Goal: Task Accomplishment & Management: Manage account settings

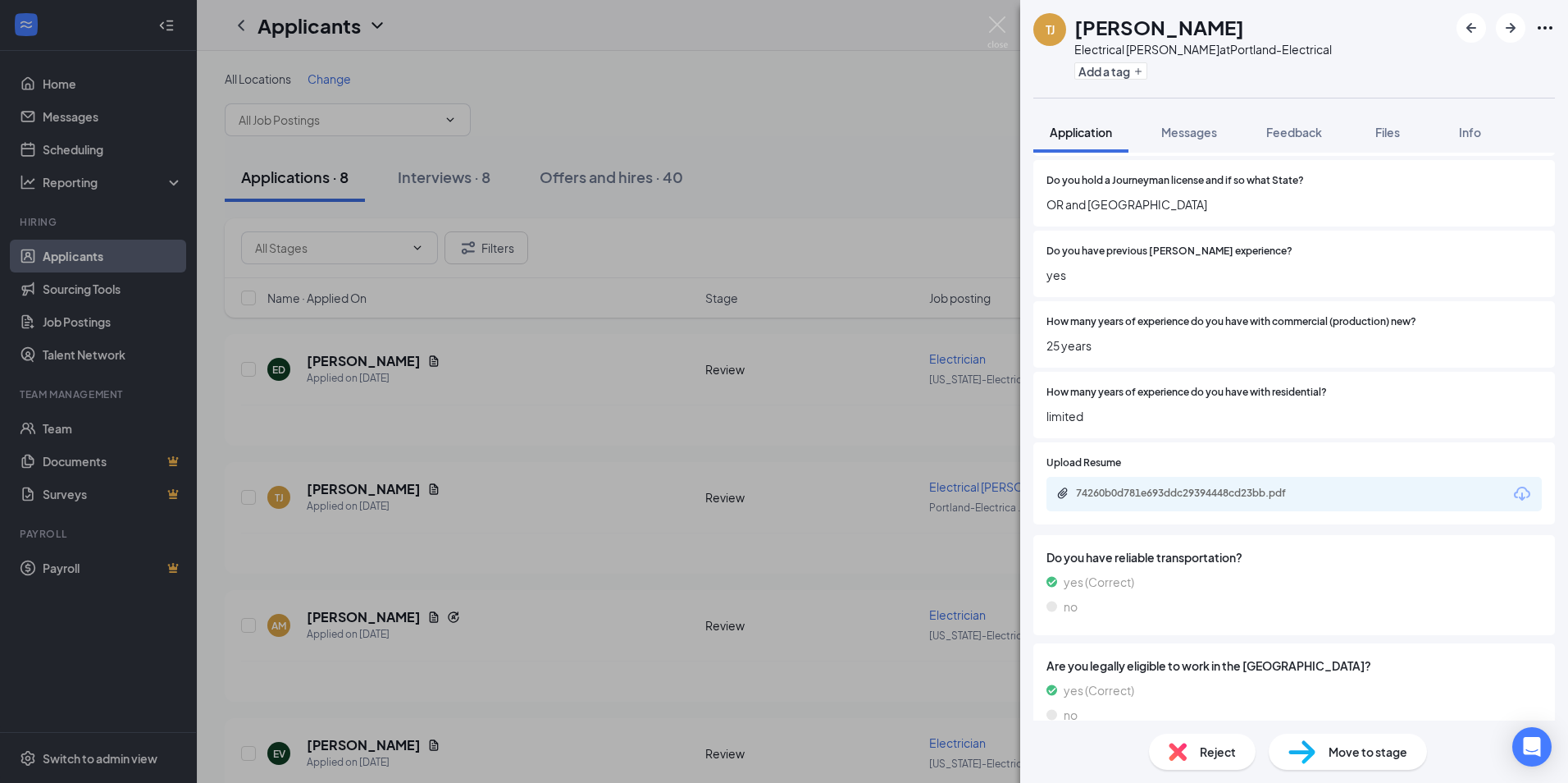
scroll to position [820, 0]
click at [1218, 495] on div "74260b0d781e693ddc29394448cd23bb.pdf" at bounding box center [1191, 491] width 230 height 13
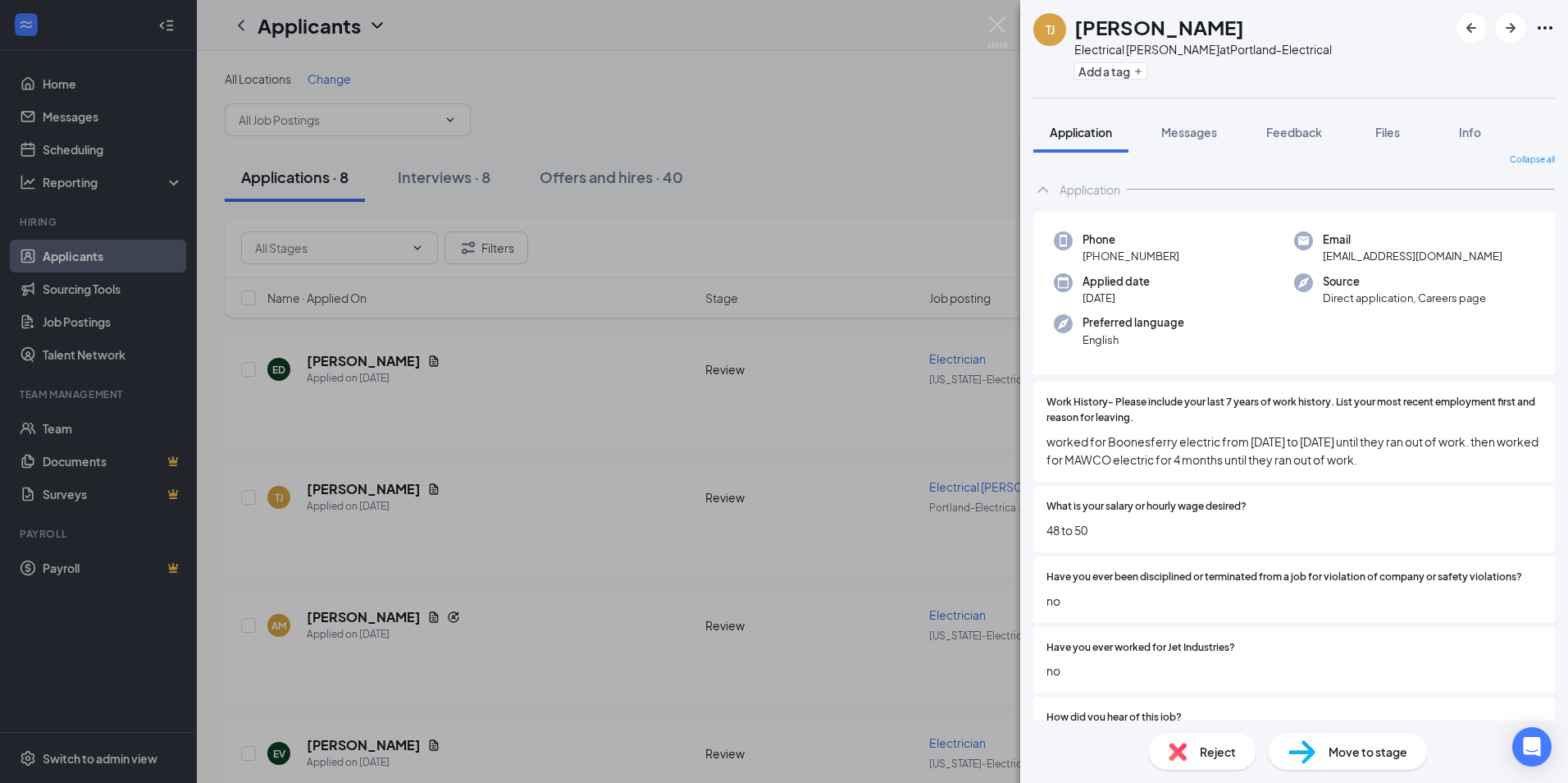
scroll to position [0, 0]
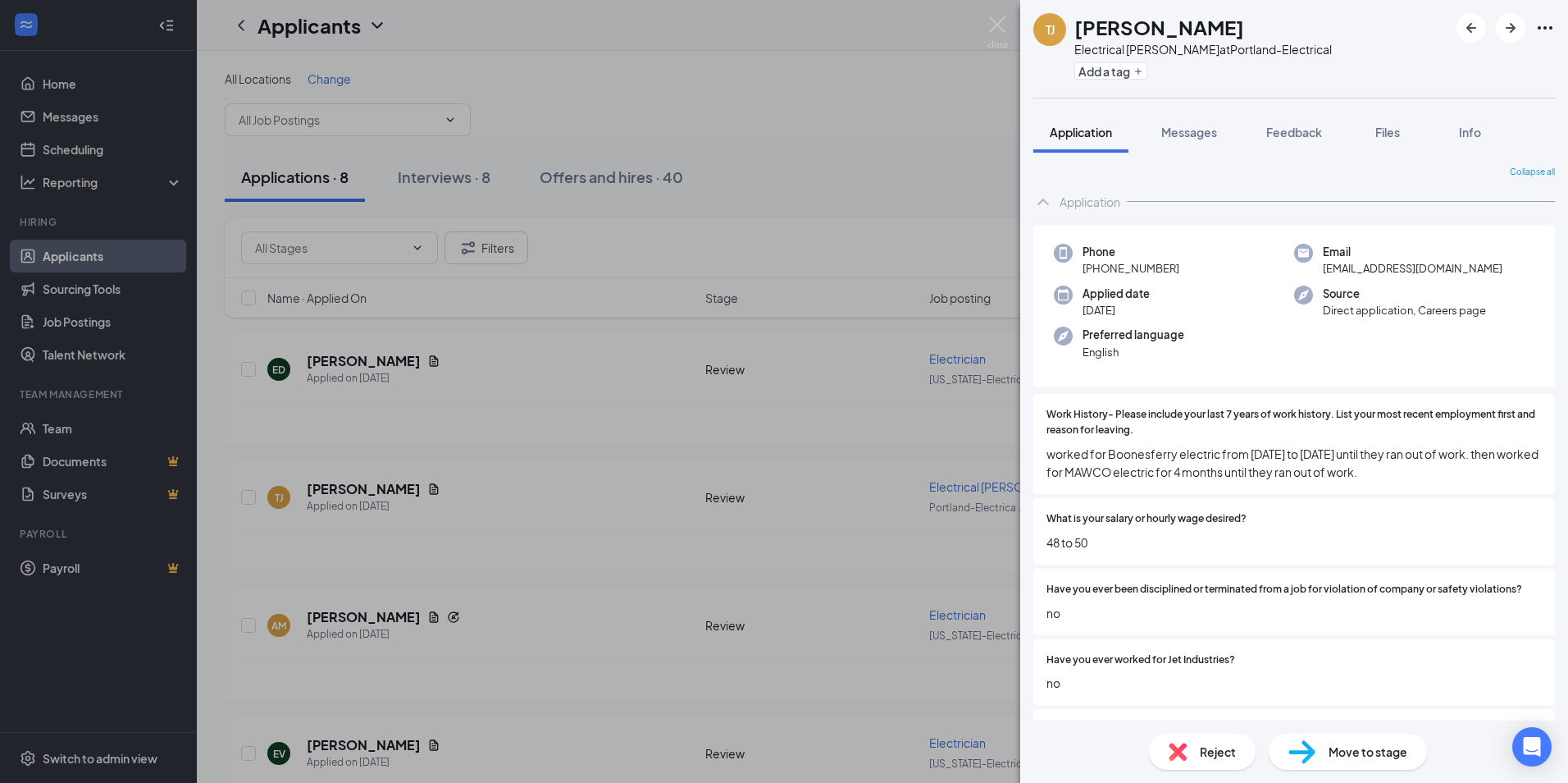
click at [376, 616] on div "[PERSON_NAME] [PERSON_NAME] Electrical [PERSON_NAME] at [GEOGRAPHIC_DATA]-Elect…" at bounding box center [784, 391] width 1568 height 783
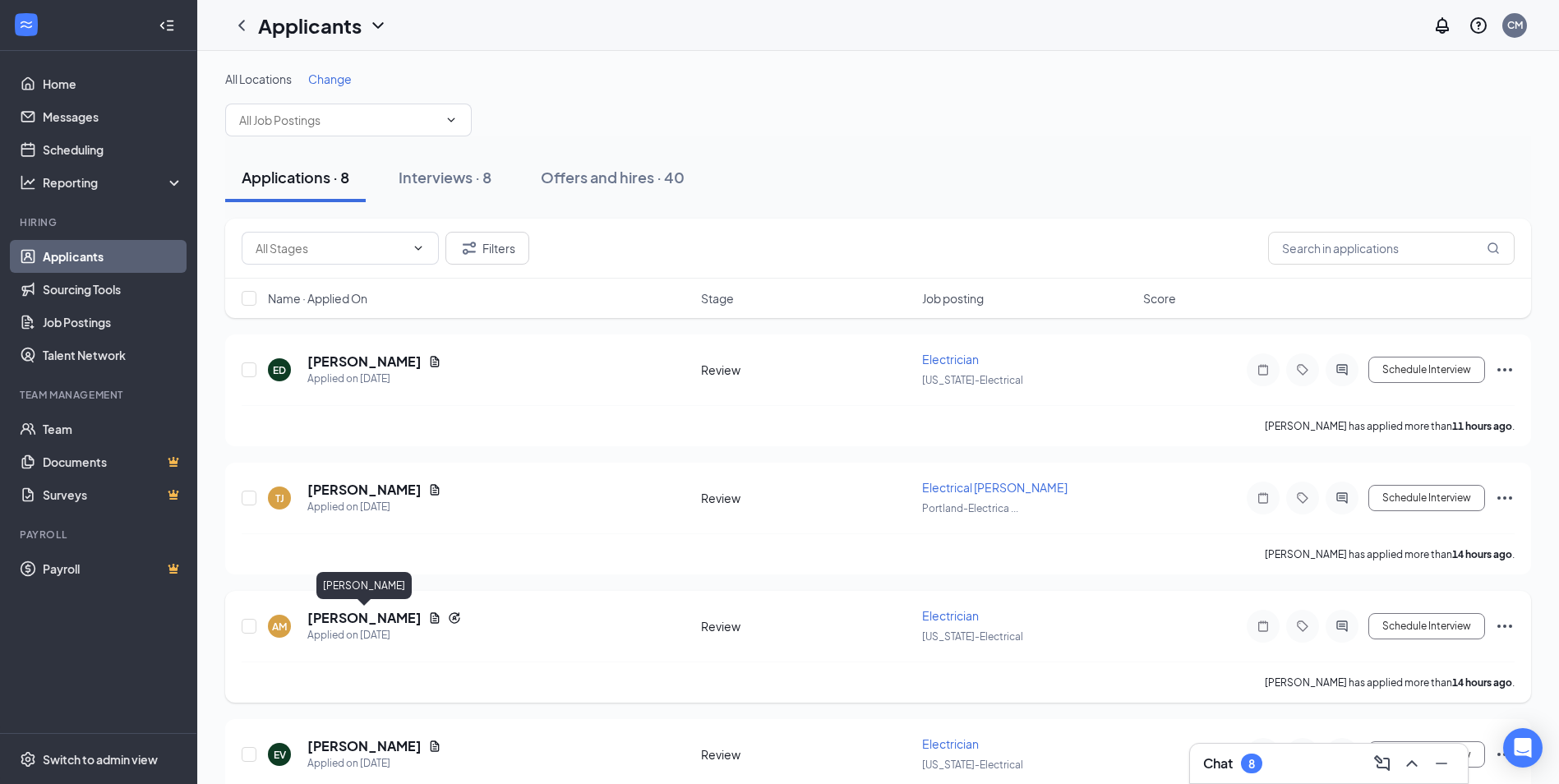
click at [371, 615] on h5 "[PERSON_NAME]" at bounding box center [364, 618] width 114 height 18
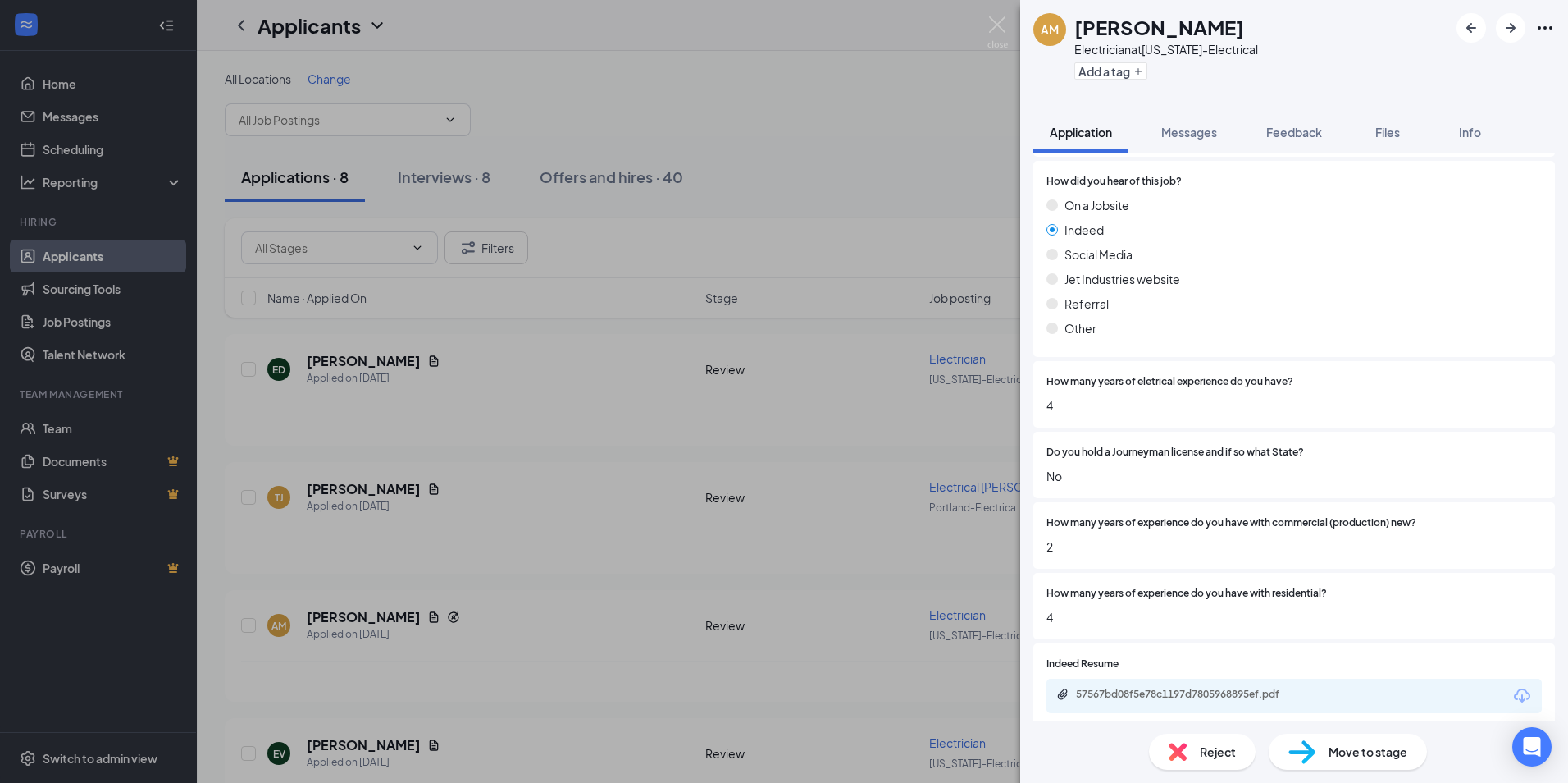
scroll to position [820, 0]
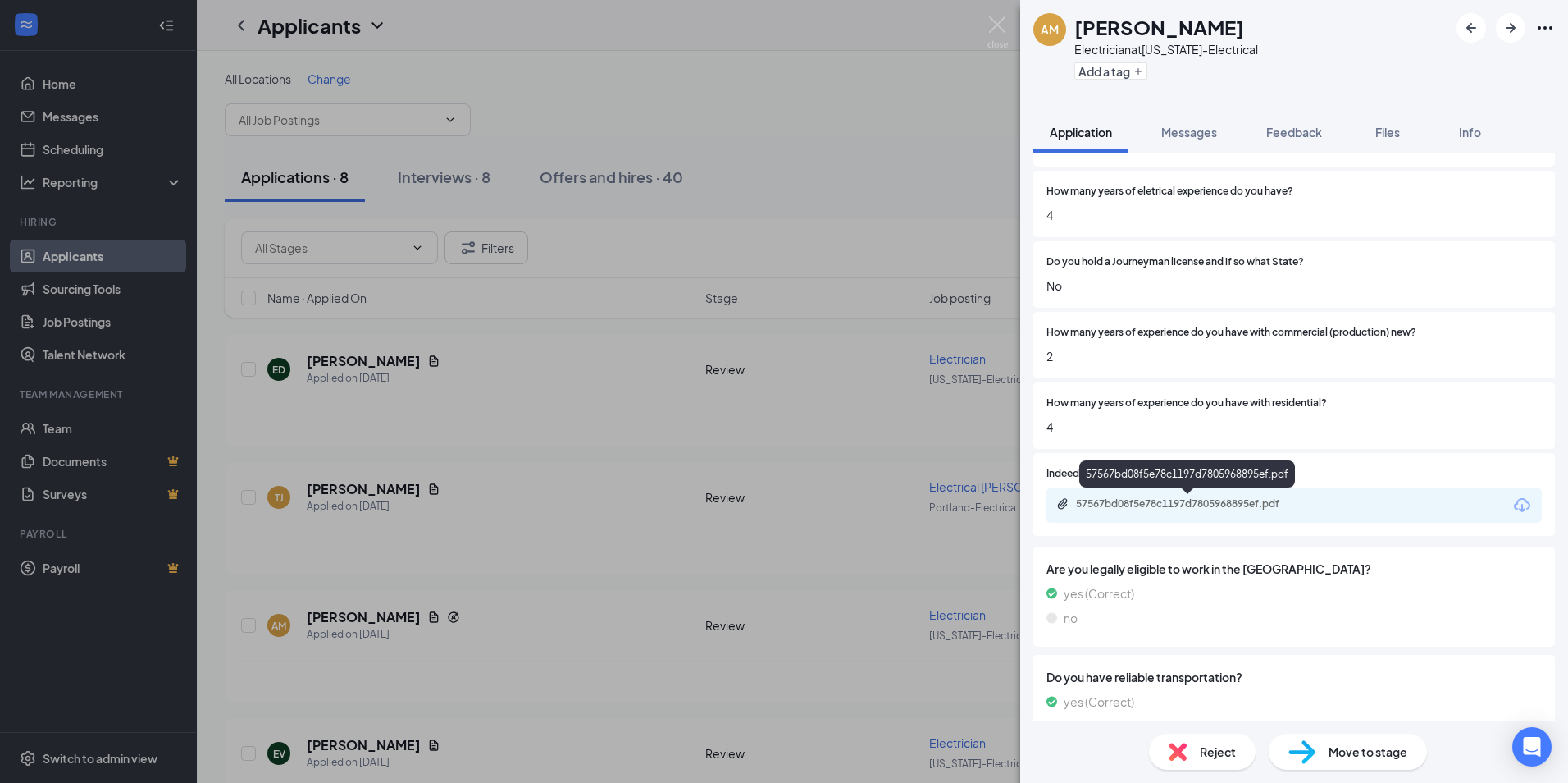
click at [1243, 504] on div "57567bd08f5e78c1197d7805968895ef.pdf" at bounding box center [1191, 503] width 230 height 13
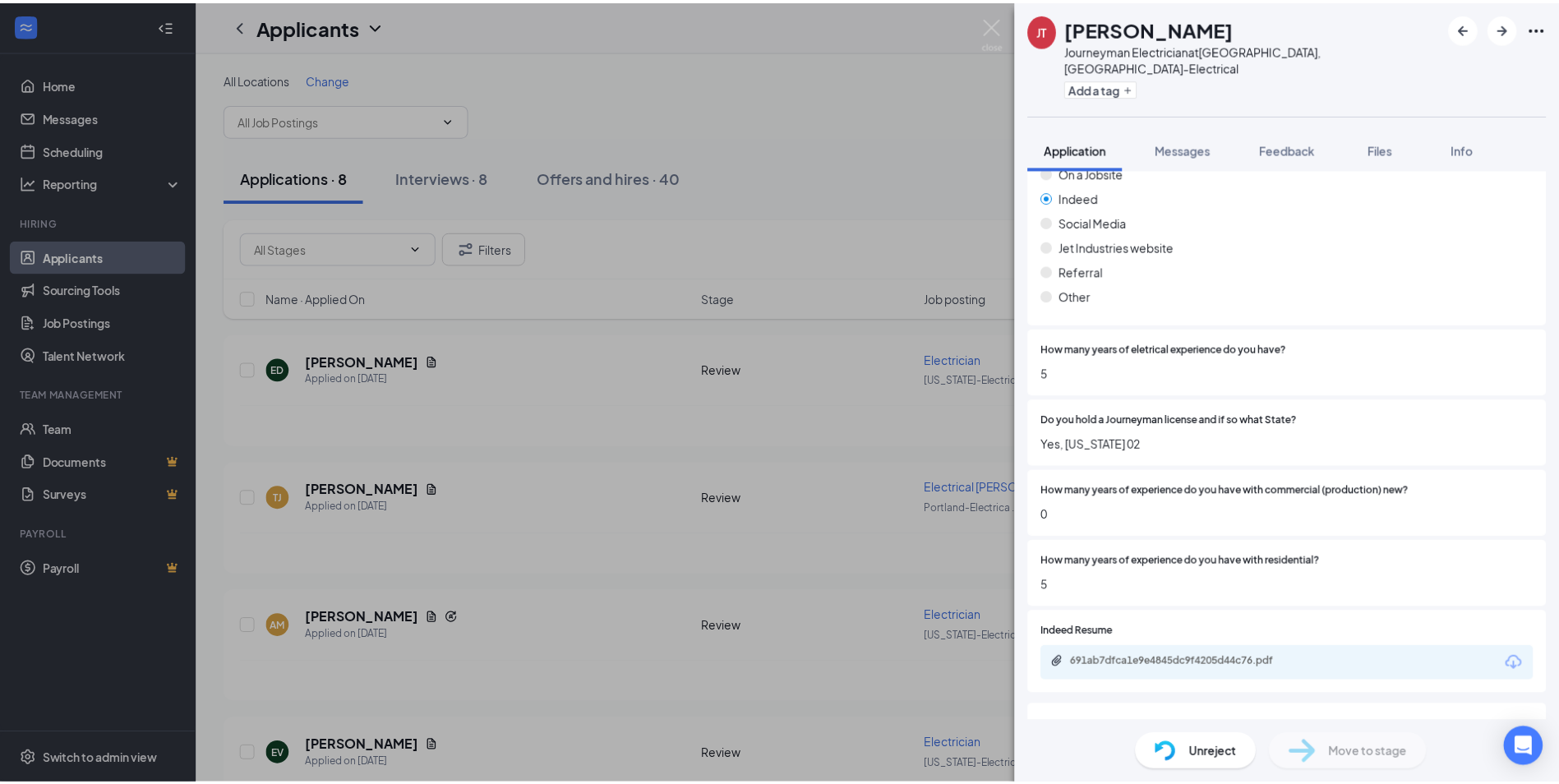
scroll to position [821, 0]
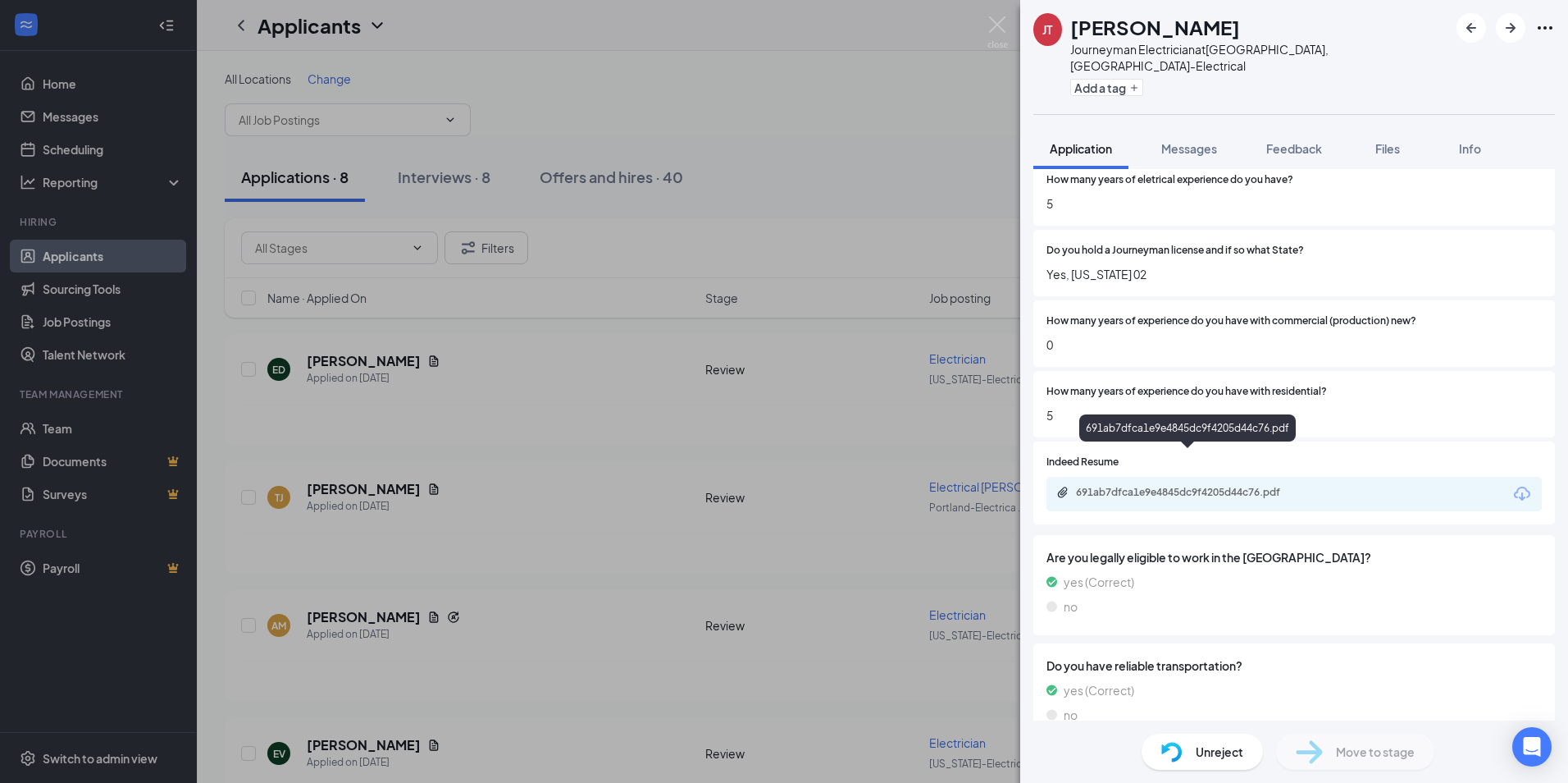
click at [1216, 447] on div "691ab7dfca1e9e4845dc9f4205d44c76.pdf" at bounding box center [1187, 431] width 216 height 33
click at [1215, 485] on div "691ab7dfca1e9e4845dc9f4205d44c76.pdf" at bounding box center [1191, 491] width 230 height 13
click at [1000, 23] on img at bounding box center [997, 32] width 21 height 32
